Goal: Information Seeking & Learning: Learn about a topic

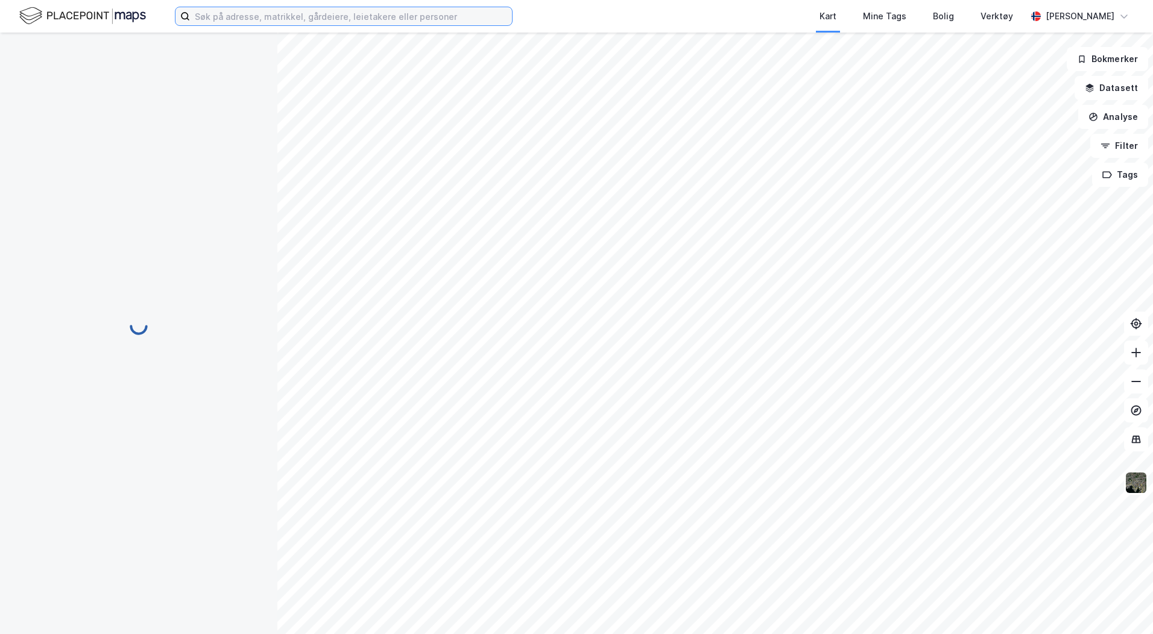
click at [206, 21] on input at bounding box center [351, 16] width 322 height 18
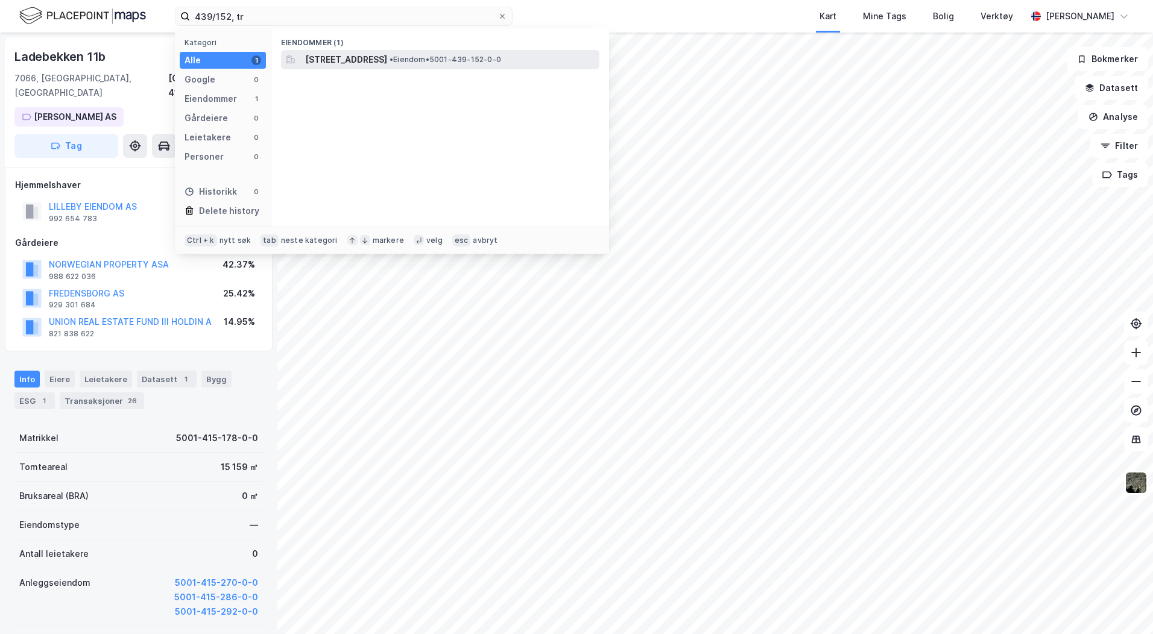
click at [364, 63] on span "[STREET_ADDRESS]" at bounding box center [346, 59] width 82 height 14
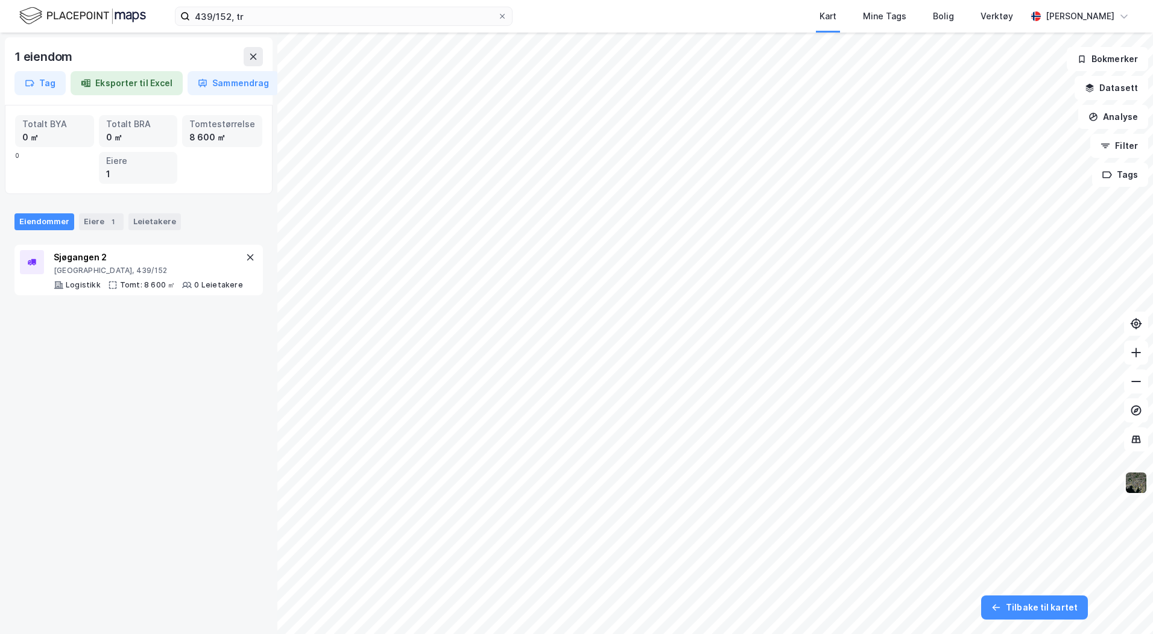
click at [1147, 487] on img at bounding box center [1135, 482] width 23 height 23
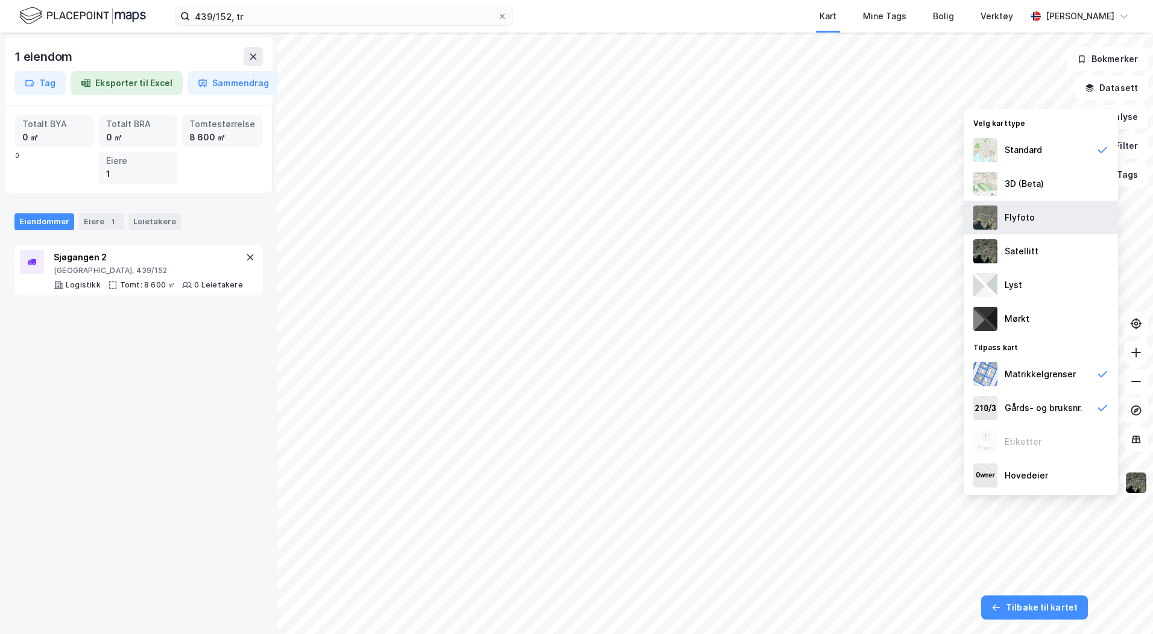
click at [986, 217] on img at bounding box center [985, 218] width 24 height 24
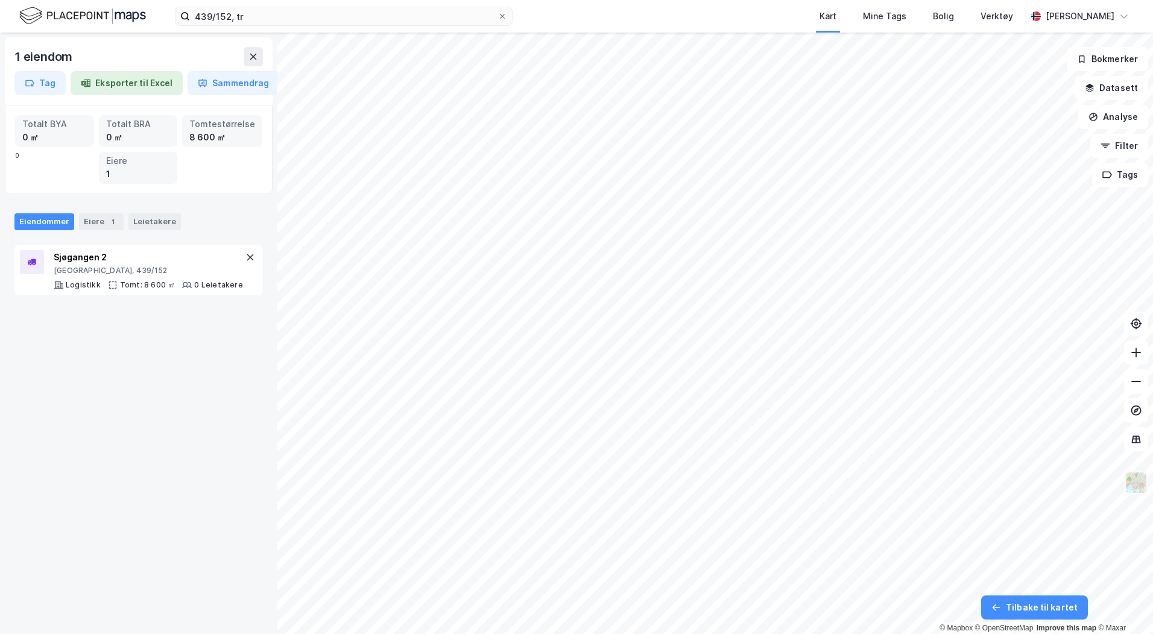
click at [1132, 485] on img at bounding box center [1135, 482] width 23 height 23
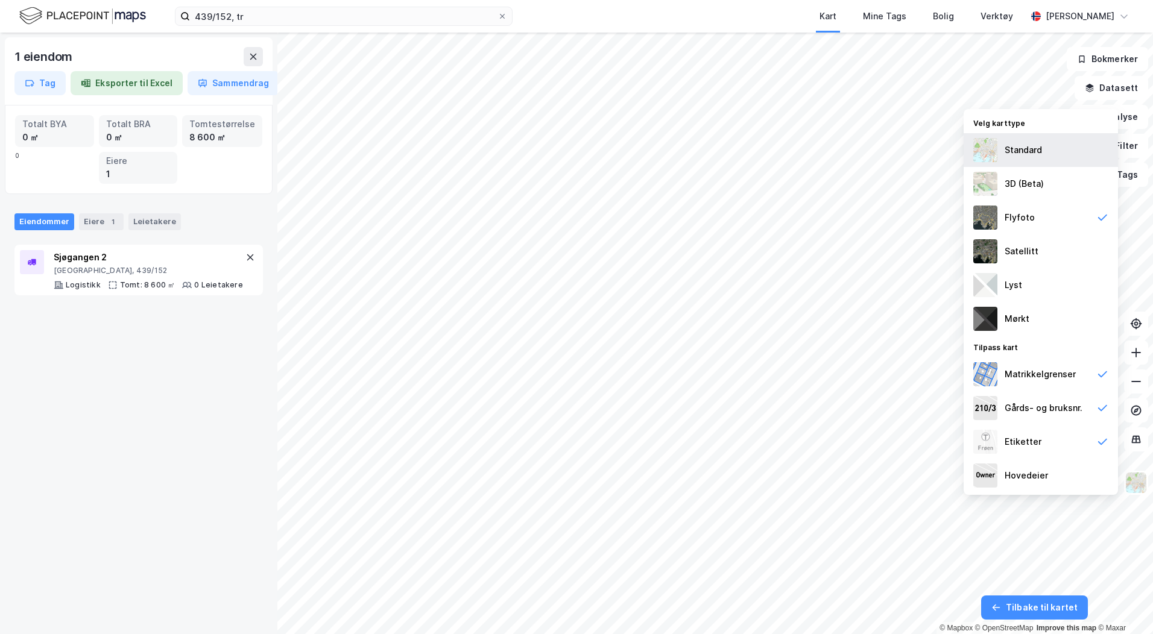
click at [984, 145] on img at bounding box center [985, 150] width 24 height 24
click at [1117, 86] on button "Datasett" at bounding box center [1111, 88] width 74 height 24
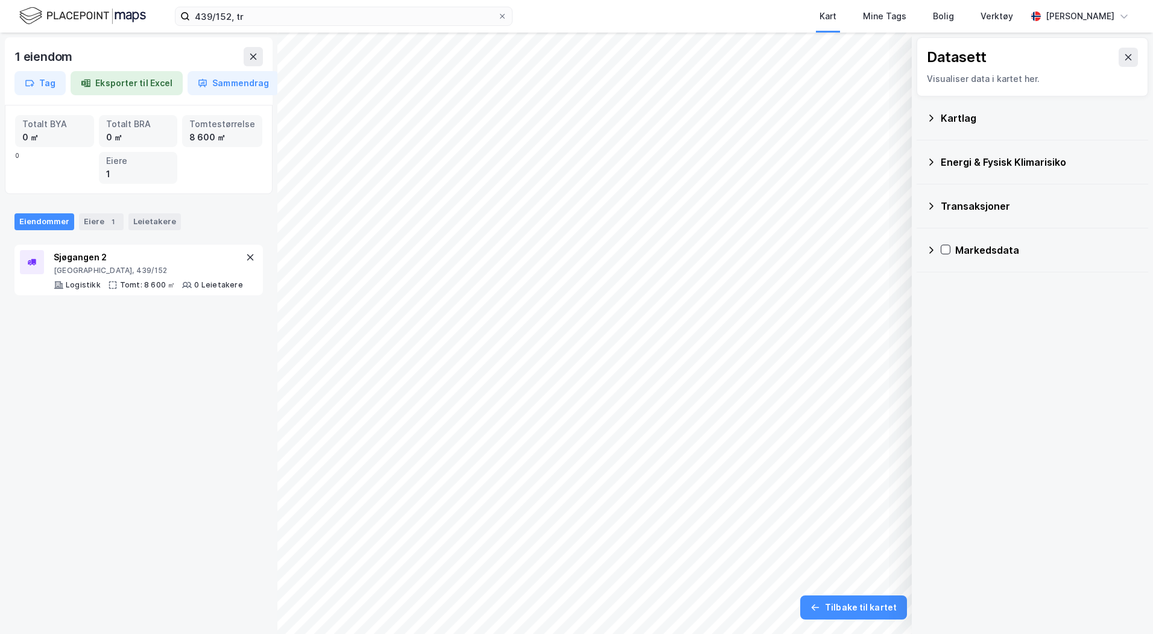
click at [928, 119] on icon at bounding box center [931, 118] width 10 height 10
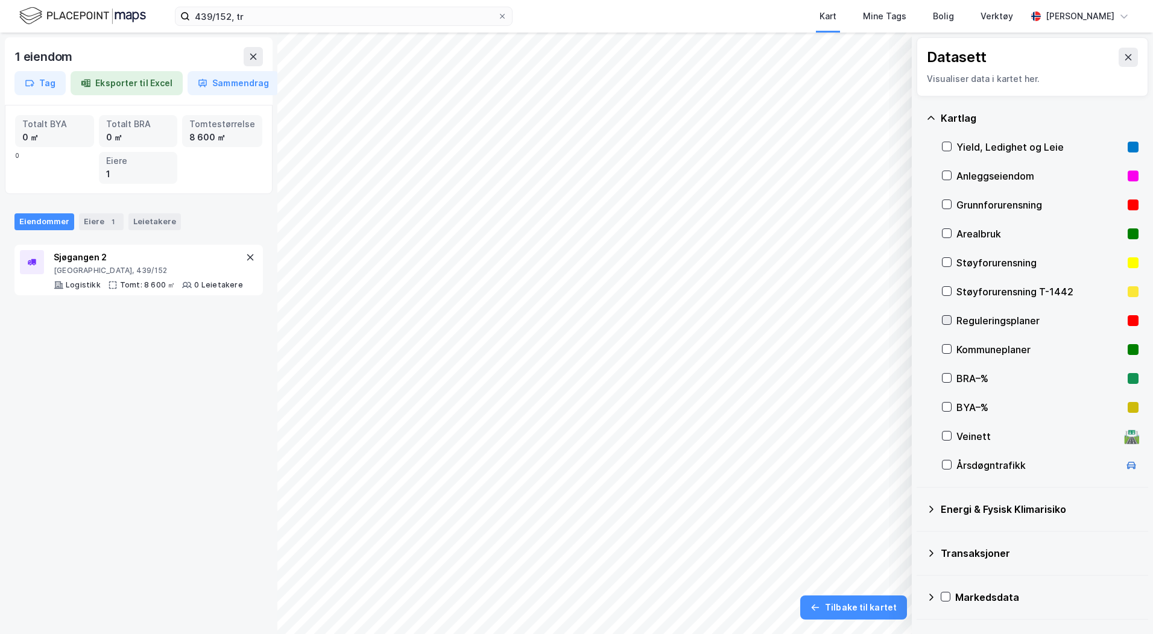
click at [944, 318] on icon at bounding box center [946, 320] width 8 height 8
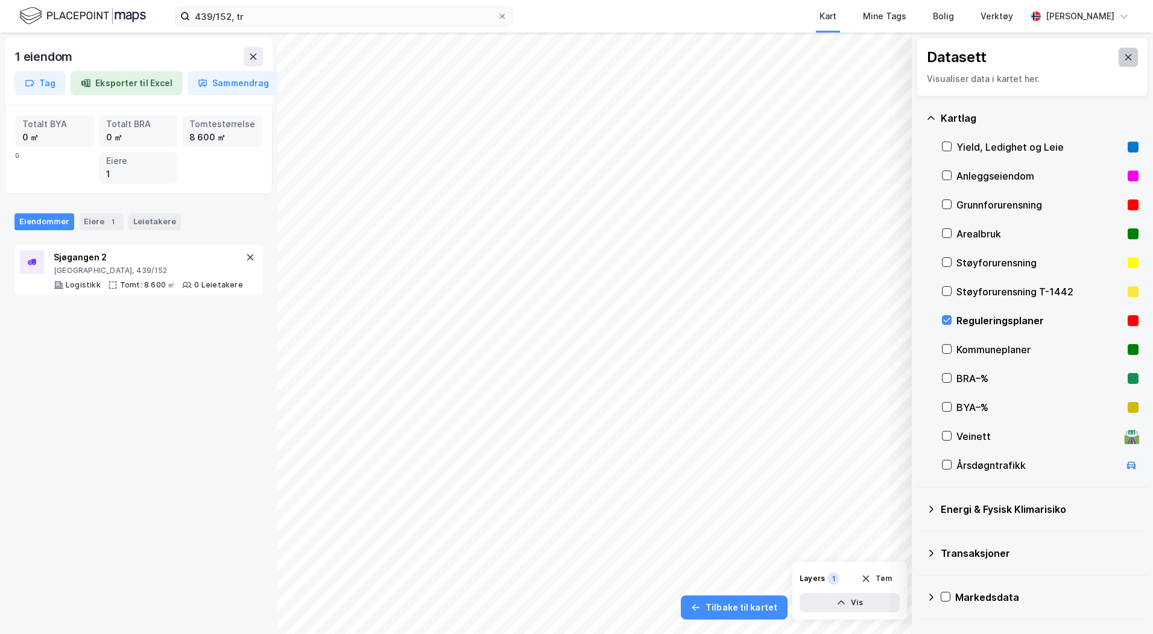
click at [1123, 58] on icon at bounding box center [1128, 57] width 10 height 10
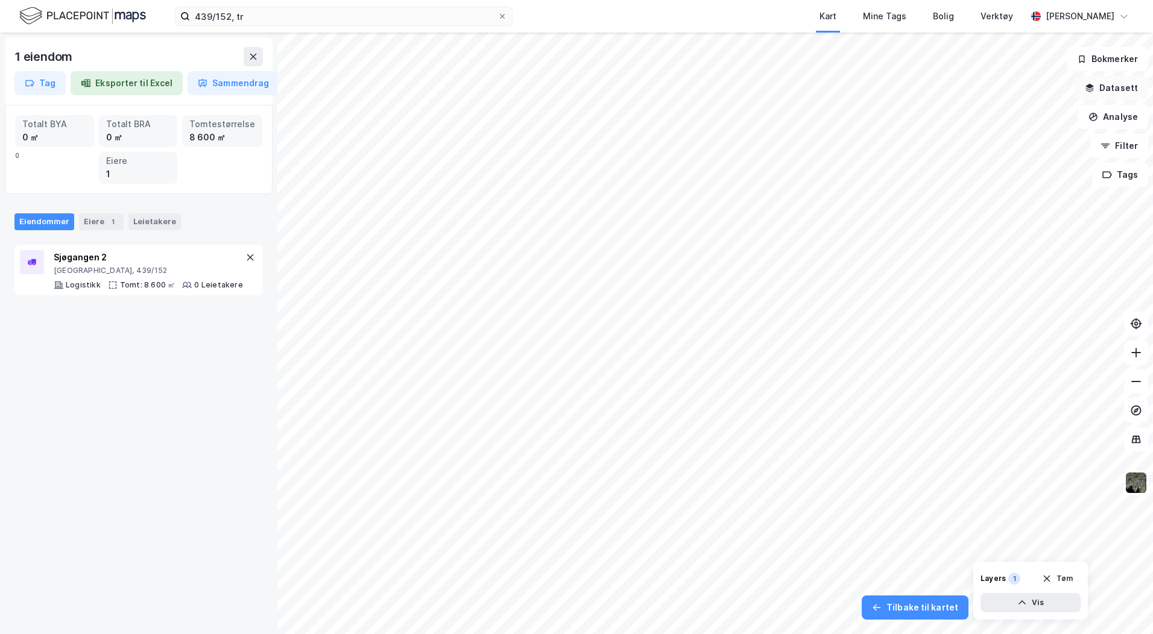
click at [1107, 83] on button "Datasett" at bounding box center [1111, 88] width 74 height 24
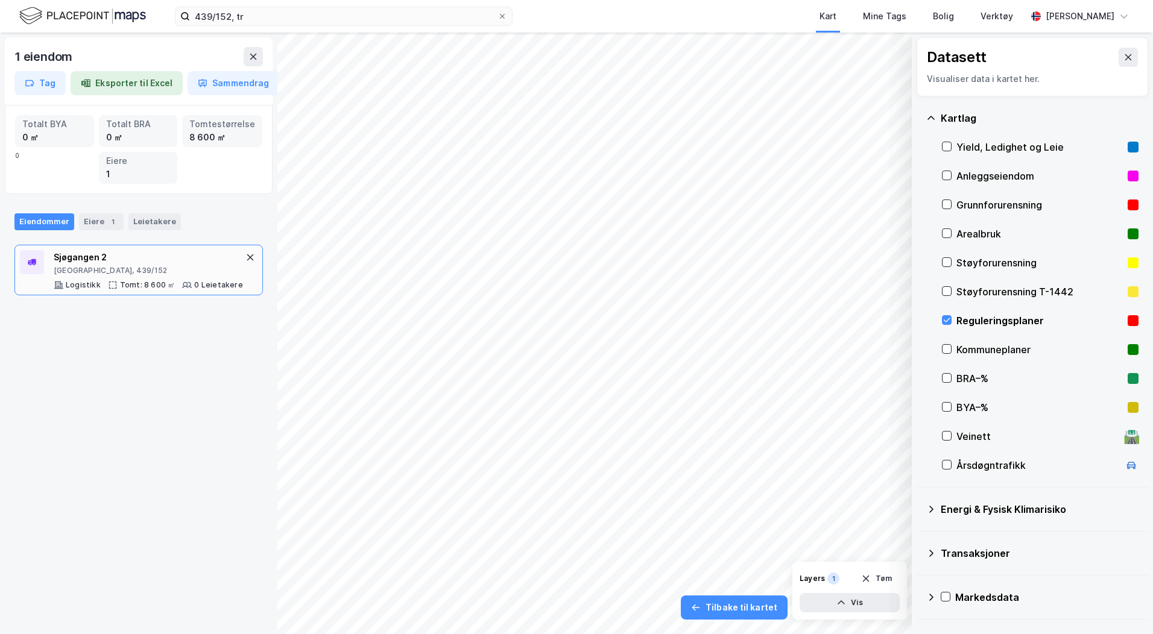
click at [104, 256] on div "Sjøgangen 2" at bounding box center [148, 257] width 189 height 14
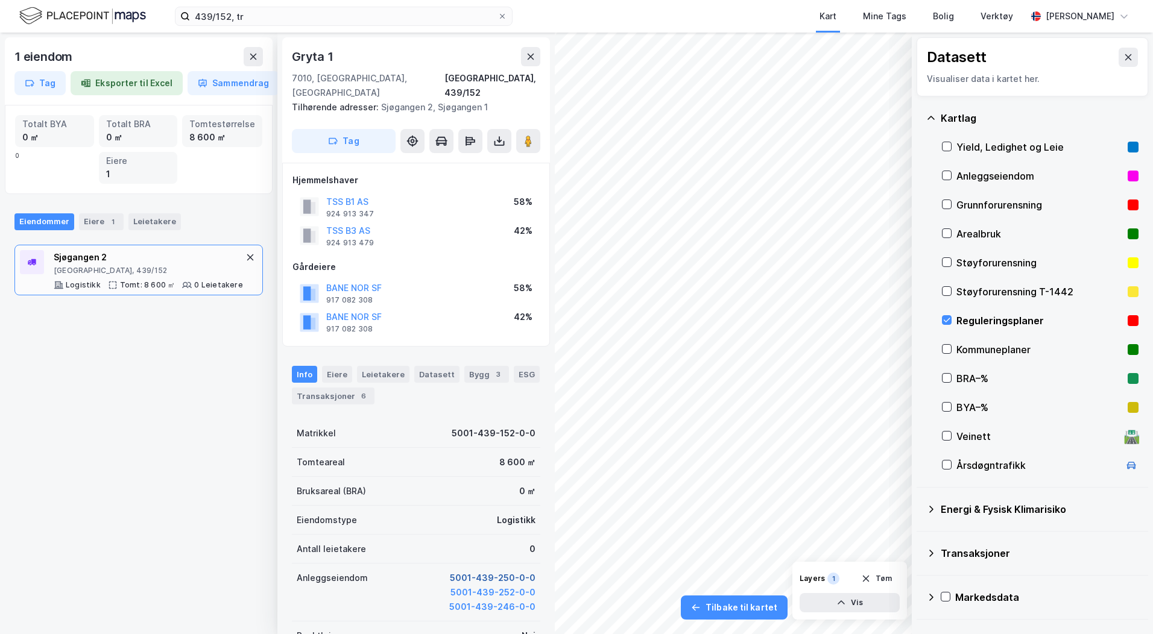
click at [486, 571] on button "5001-439-250-0-0" at bounding box center [493, 578] width 86 height 14
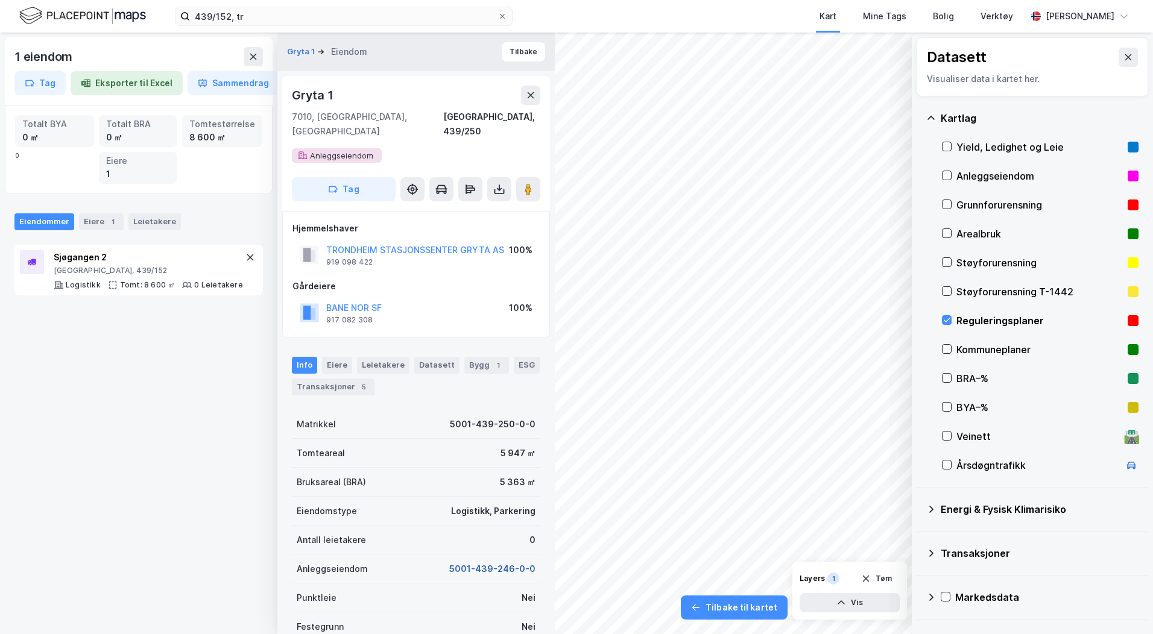
click at [491, 562] on button "5001-439-246-0-0" at bounding box center [492, 569] width 86 height 14
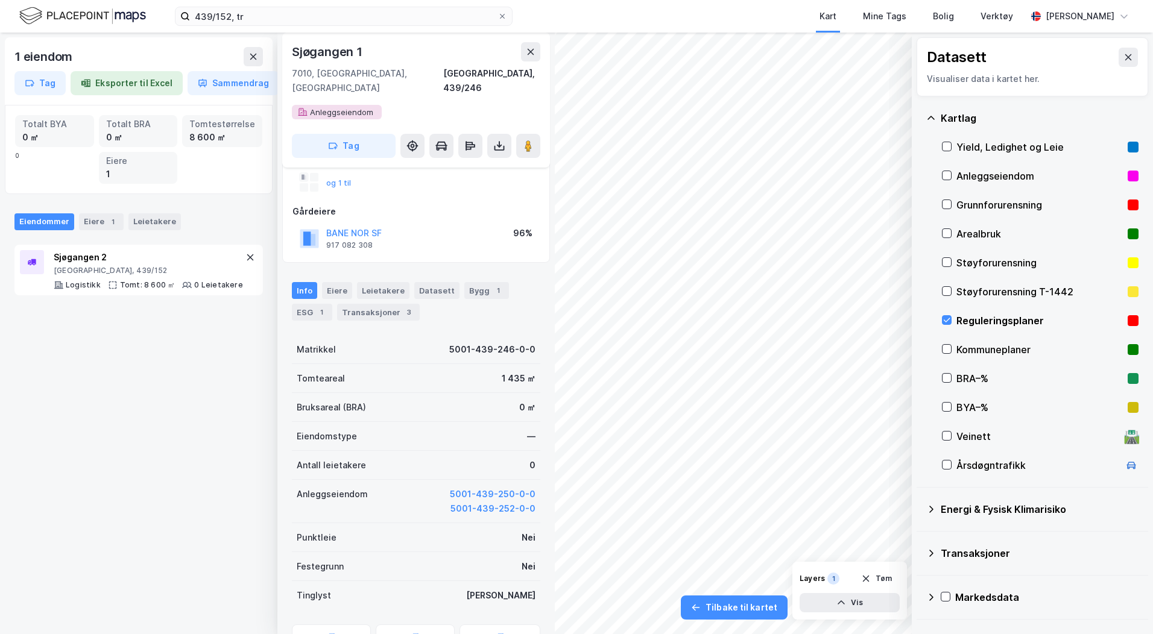
scroll to position [181, 0]
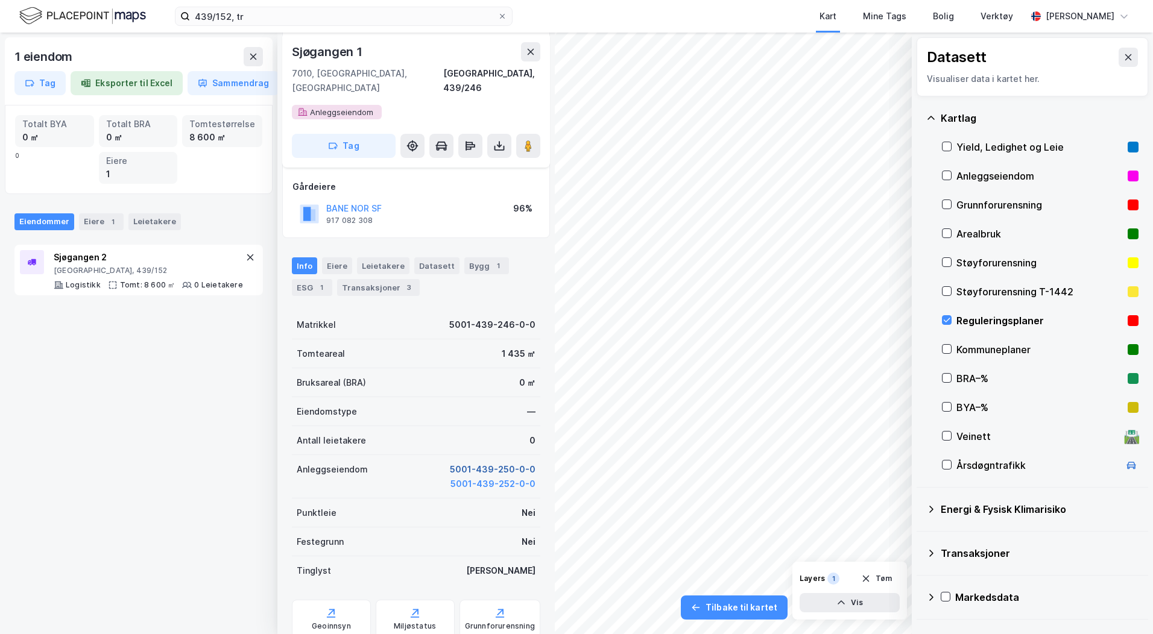
click at [494, 462] on button "5001-439-250-0-0" at bounding box center [493, 469] width 86 height 14
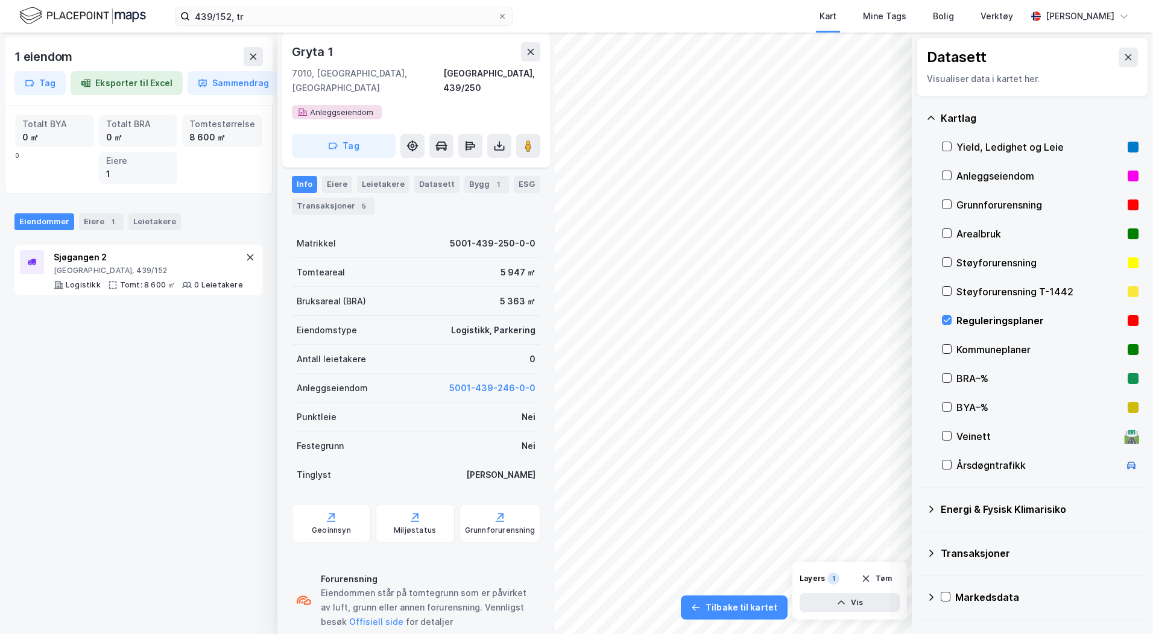
scroll to position [181, 0]
click at [529, 49] on icon at bounding box center [531, 52] width 10 height 10
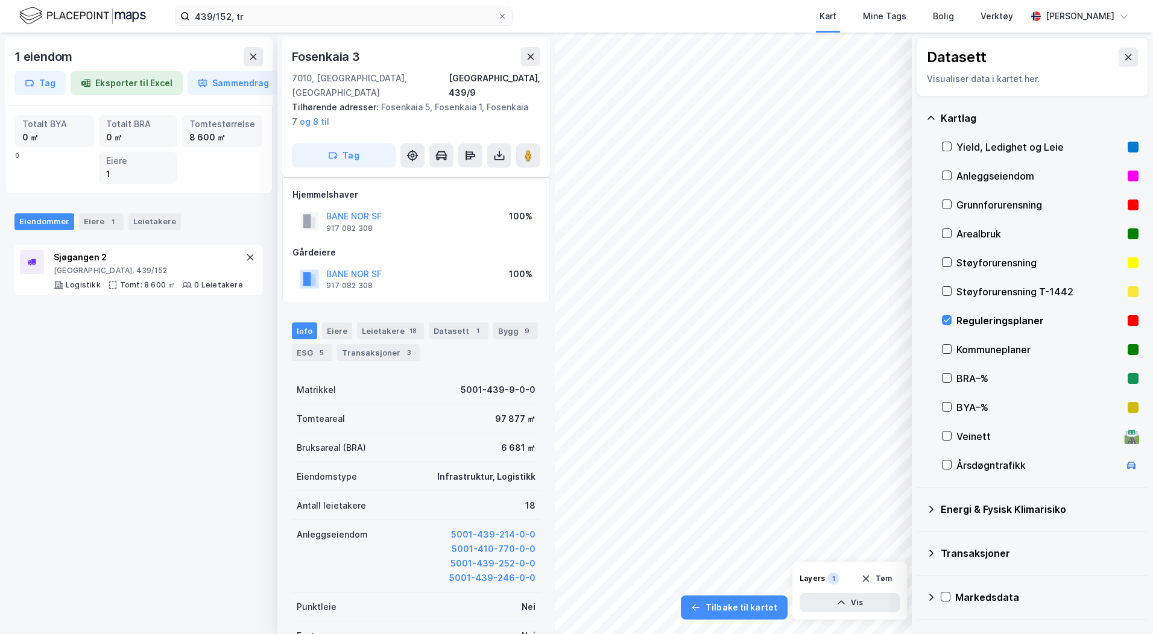
scroll to position [181, 0]
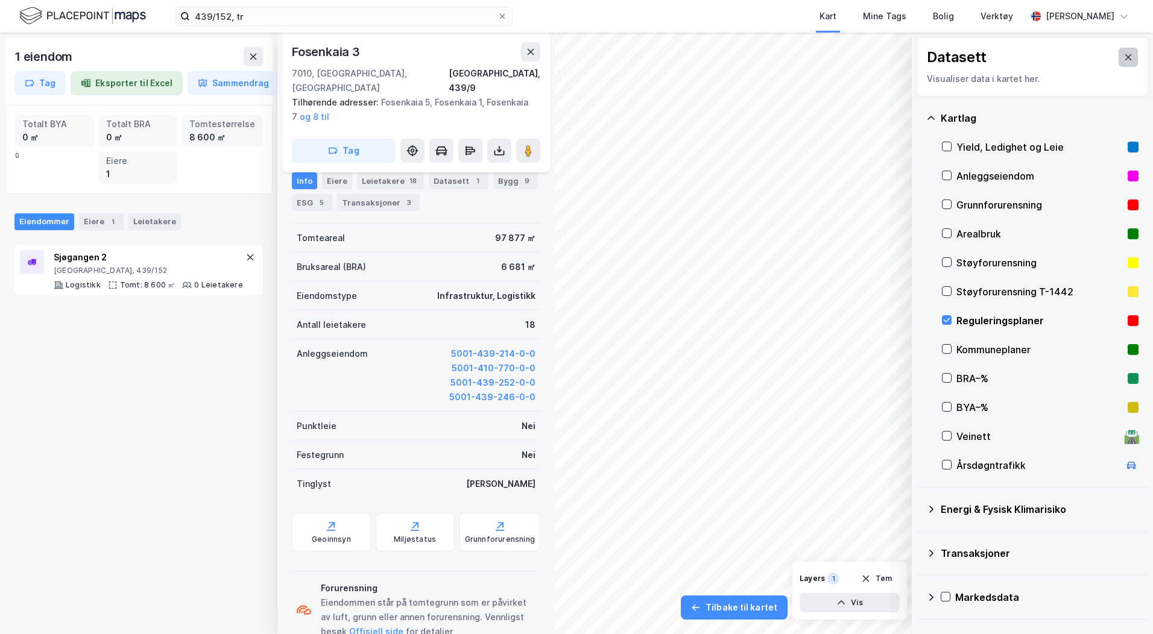
click at [1123, 57] on icon at bounding box center [1128, 57] width 10 height 10
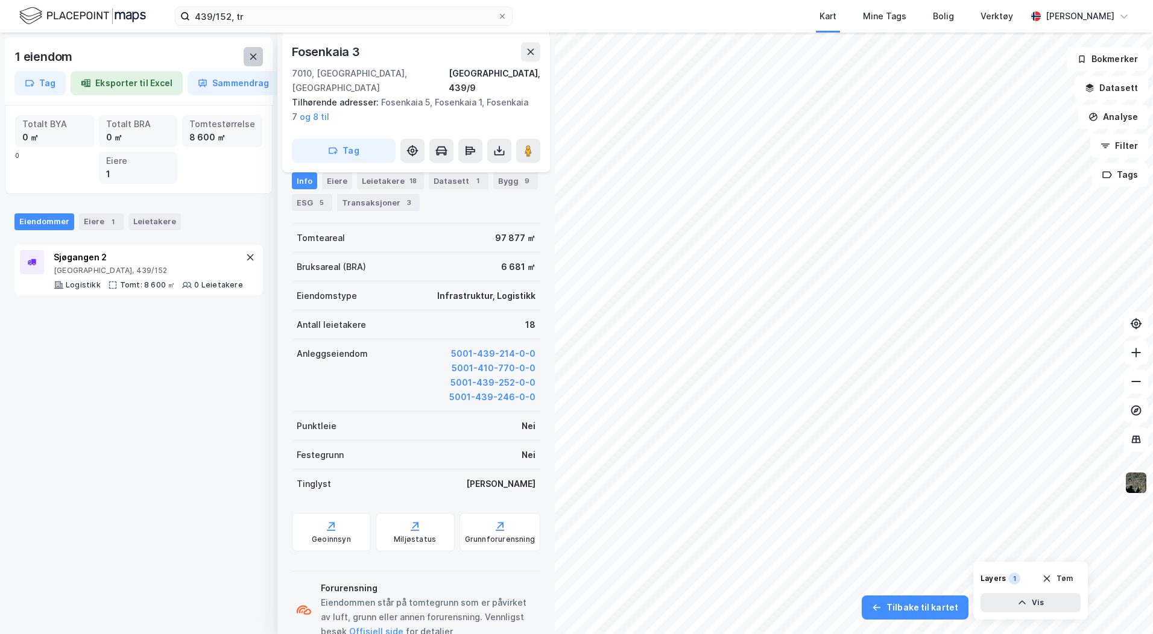
click at [253, 57] on icon at bounding box center [253, 57] width 7 height 6
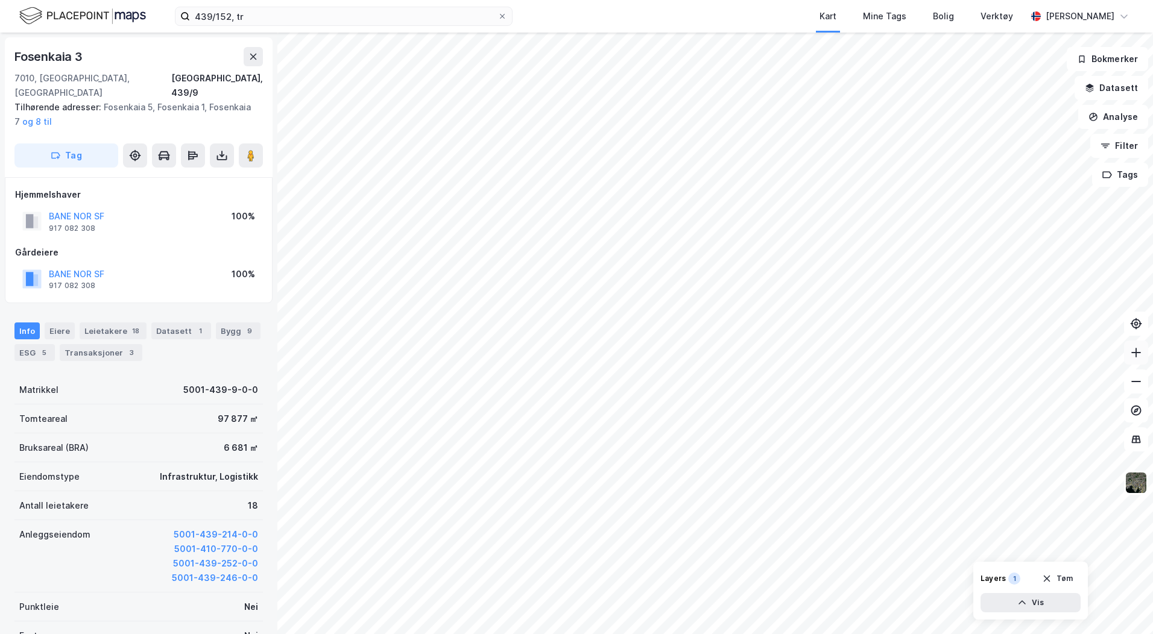
click at [1138, 358] on icon at bounding box center [1136, 353] width 12 height 12
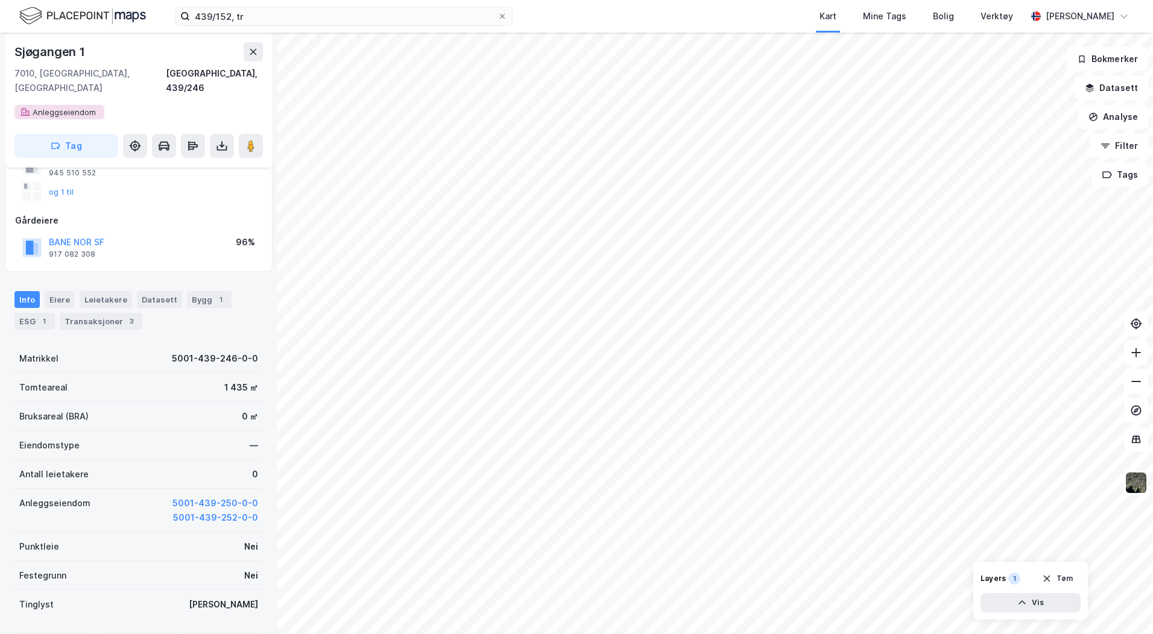
scroll to position [181, 0]
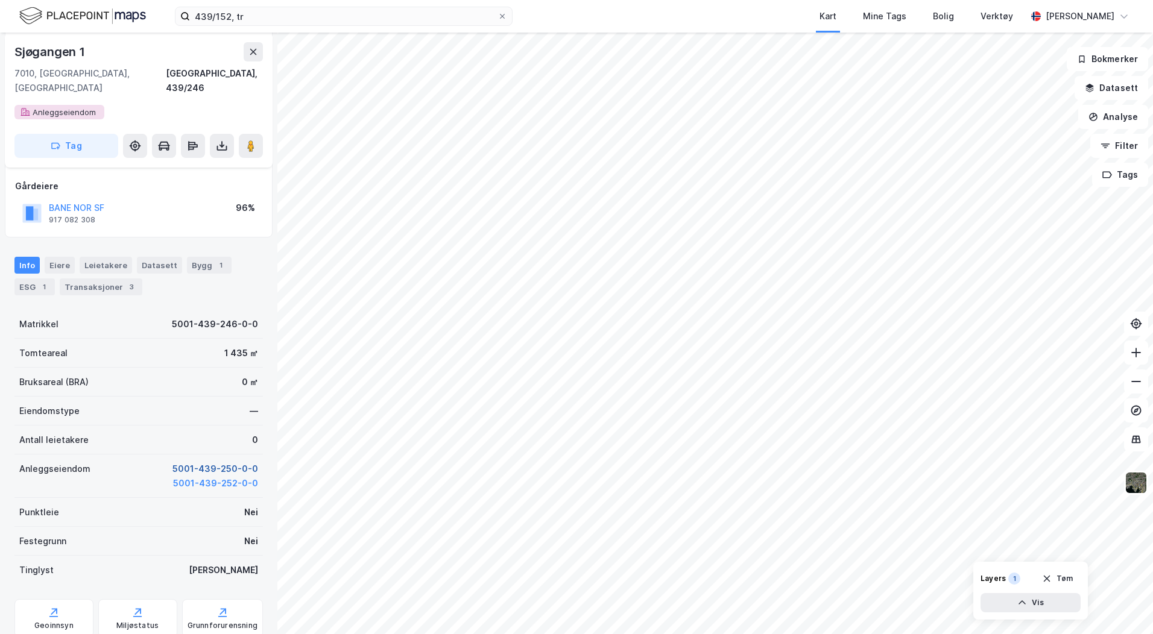
click at [224, 462] on button "5001-439-250-0-0" at bounding box center [215, 469] width 86 height 14
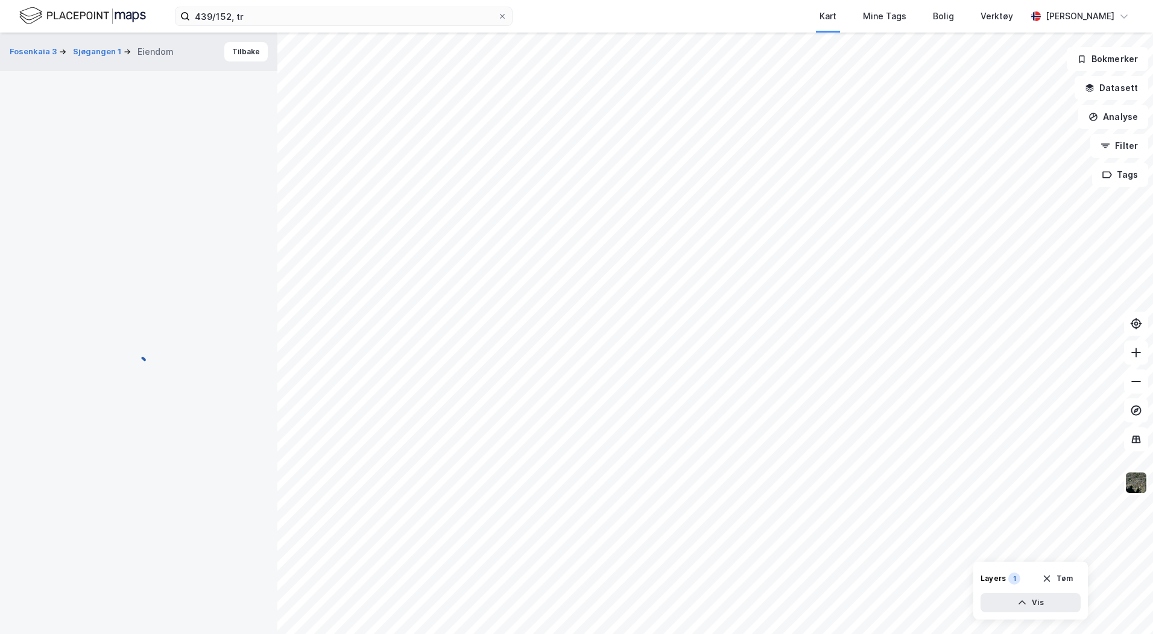
scroll to position [181, 0]
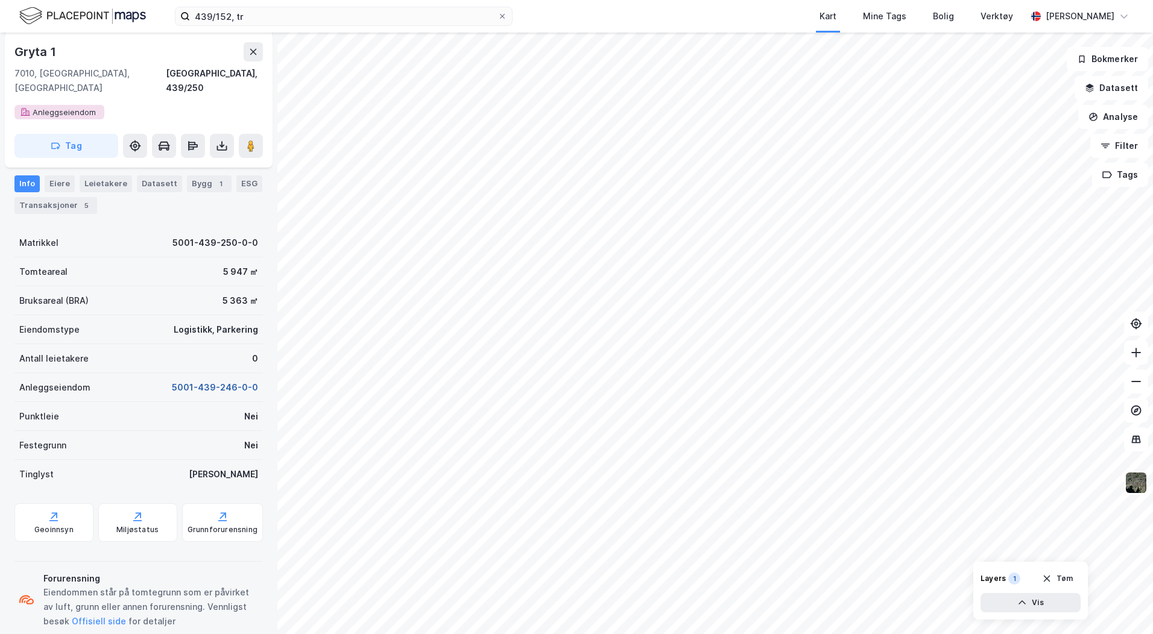
click at [228, 380] on button "5001-439-246-0-0" at bounding box center [215, 387] width 86 height 14
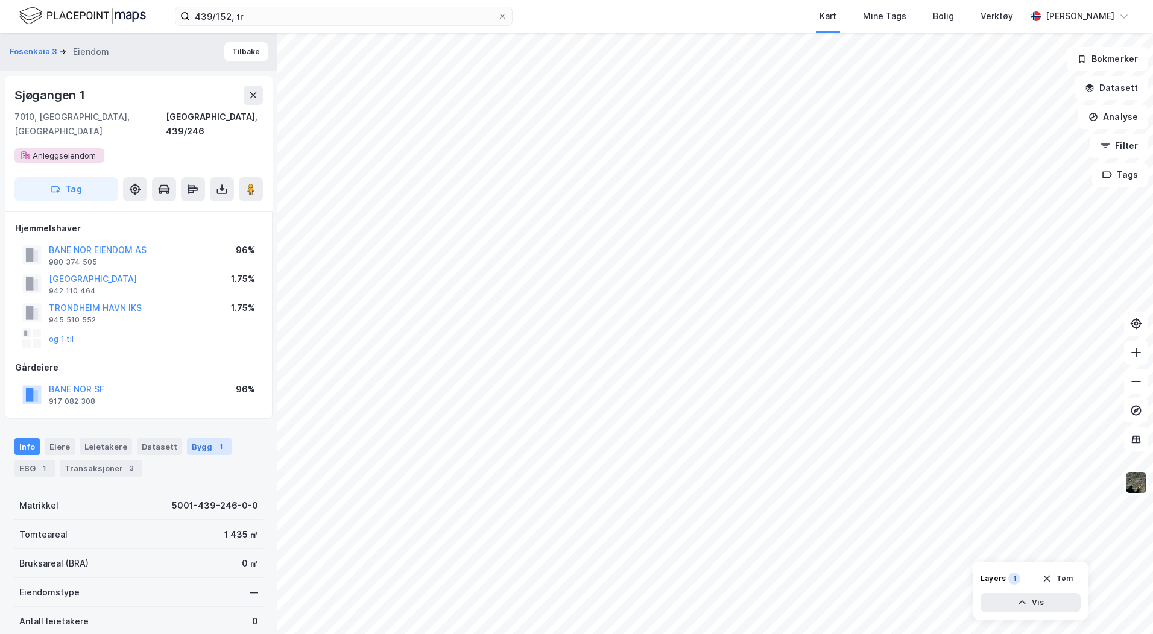
click at [203, 438] on div "Bygg 1" at bounding box center [209, 446] width 45 height 17
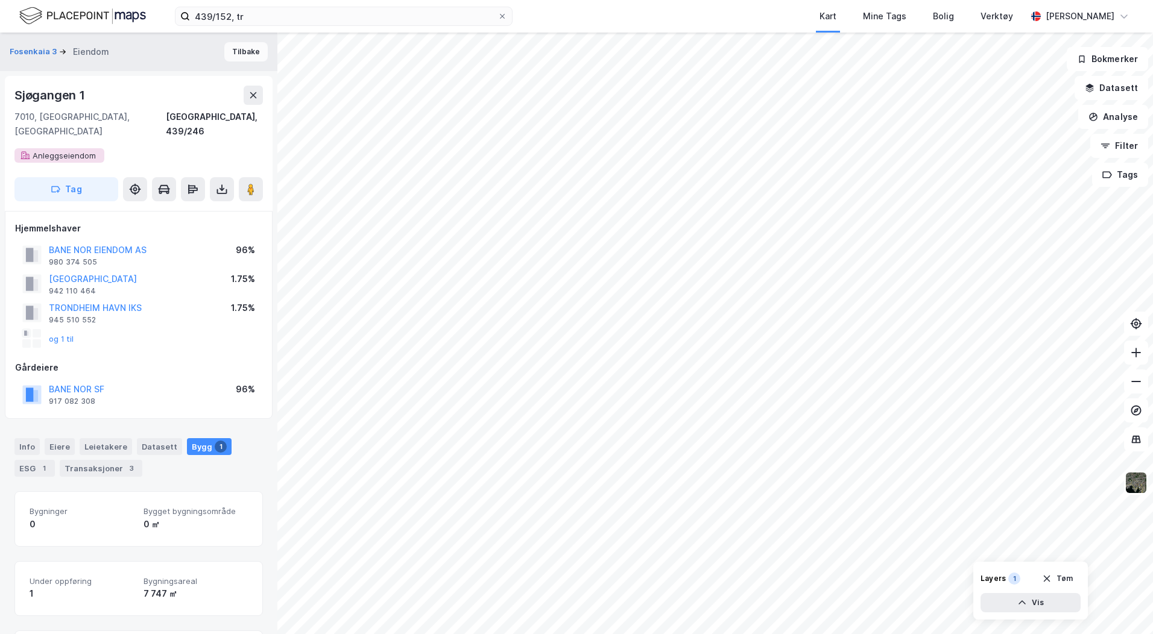
click at [238, 55] on button "Tilbake" at bounding box center [245, 51] width 43 height 19
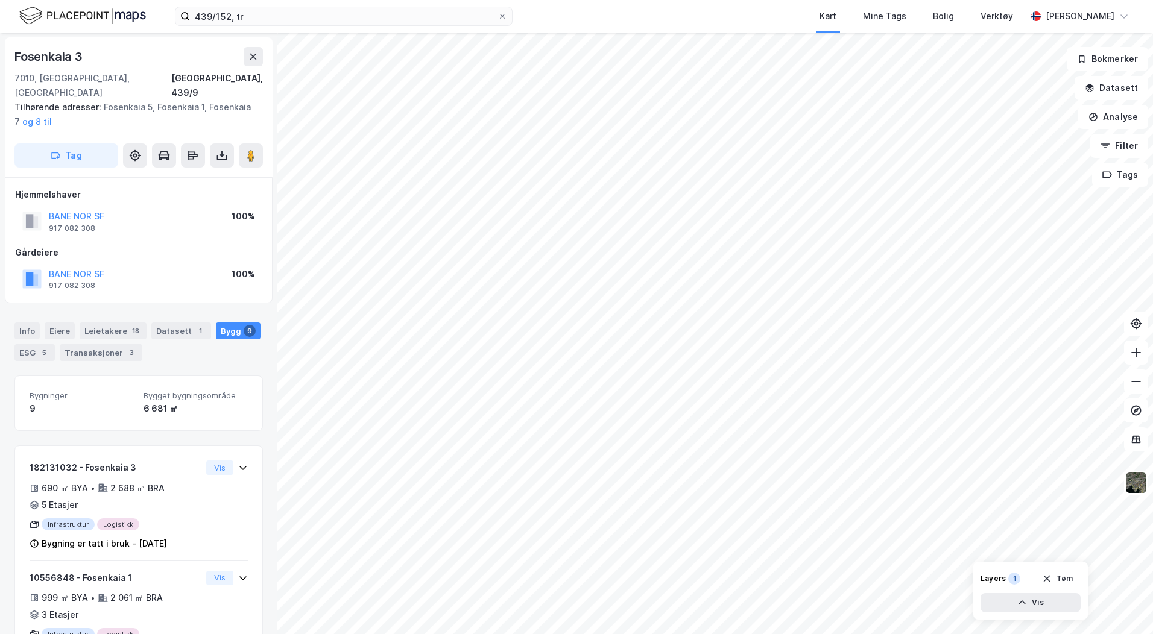
scroll to position [1, 0]
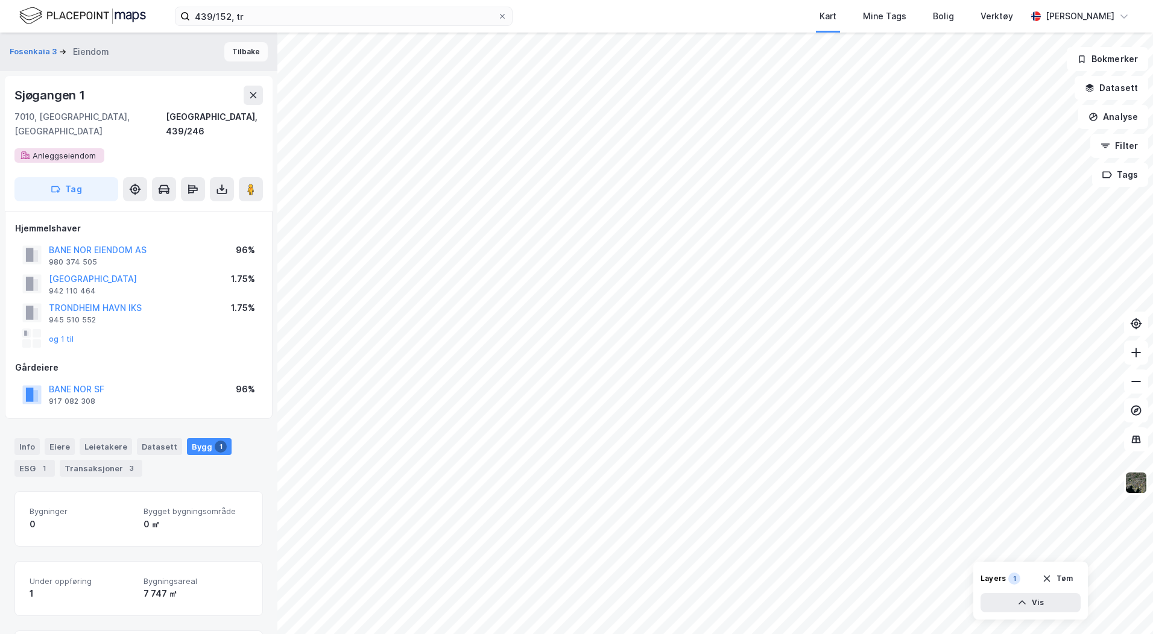
click at [236, 54] on button "Tilbake" at bounding box center [245, 51] width 43 height 19
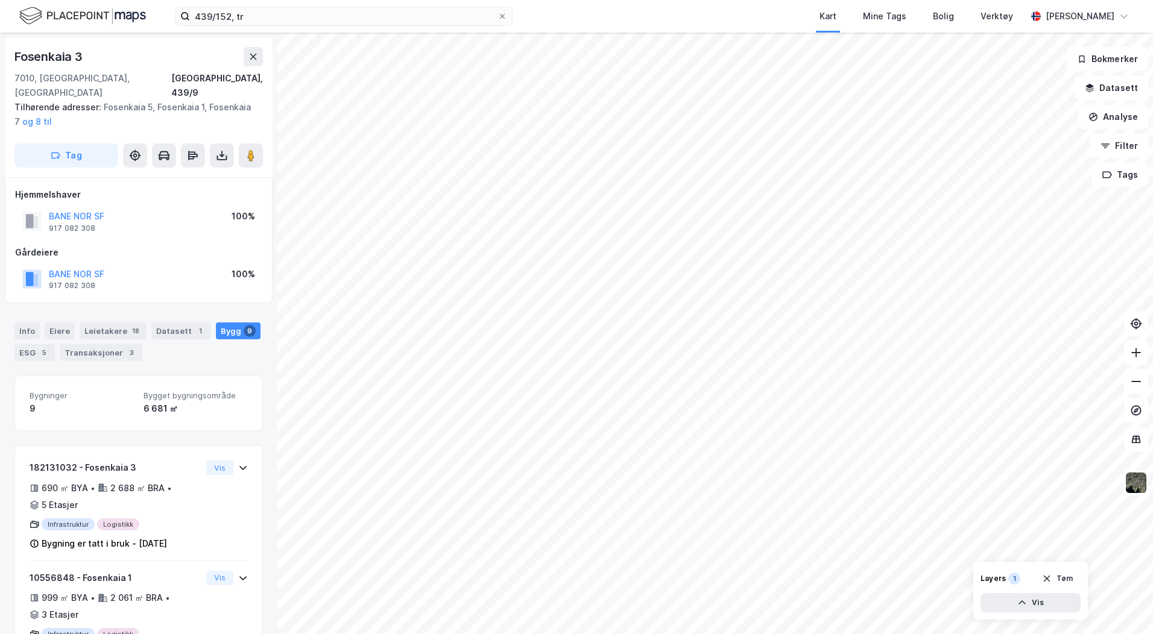
scroll to position [2, 0]
click at [216, 19] on input "439/152, tr" at bounding box center [343, 16] width 307 height 18
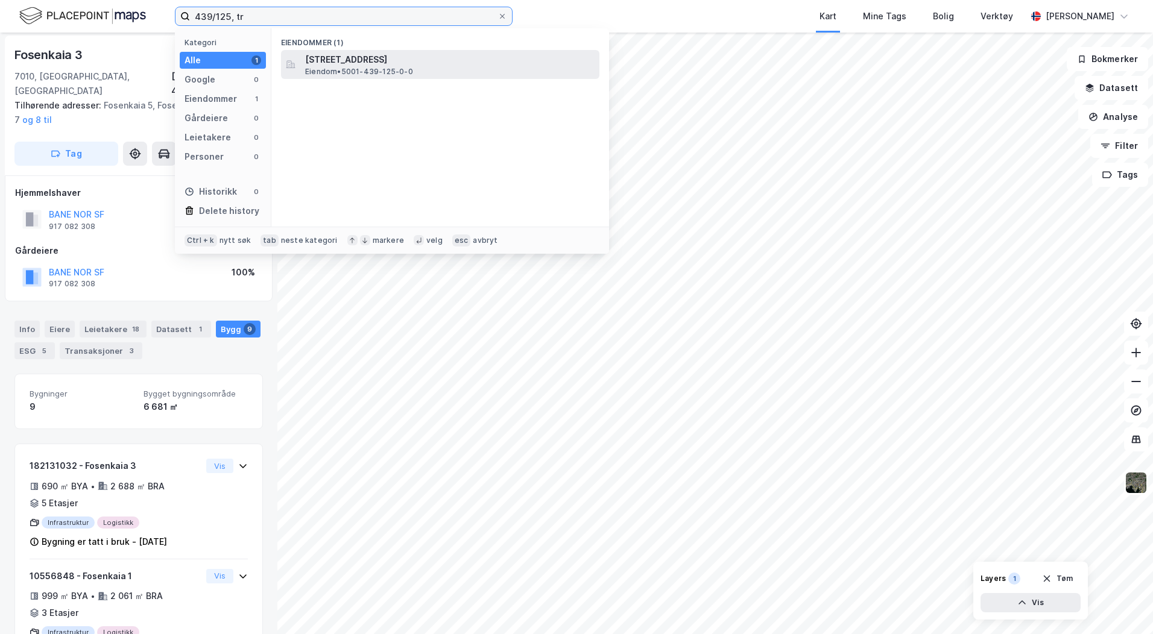
type input "439/125, tr"
click at [439, 57] on span "[STREET_ADDRESS]" at bounding box center [449, 59] width 289 height 14
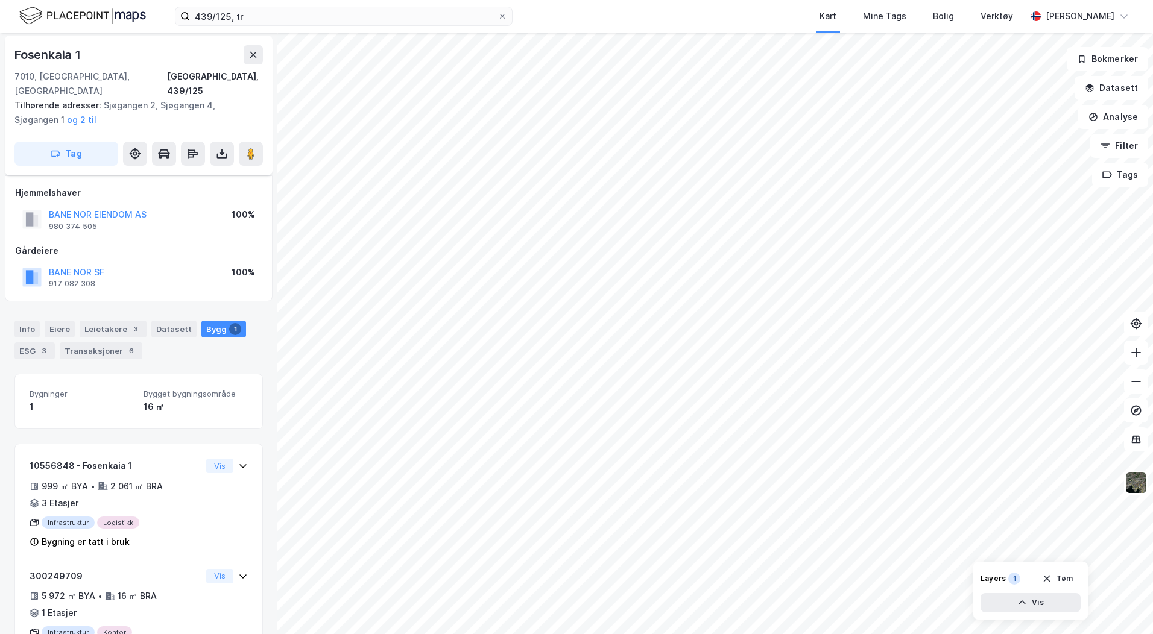
scroll to position [42, 0]
